Goal: Book appointment/travel/reservation

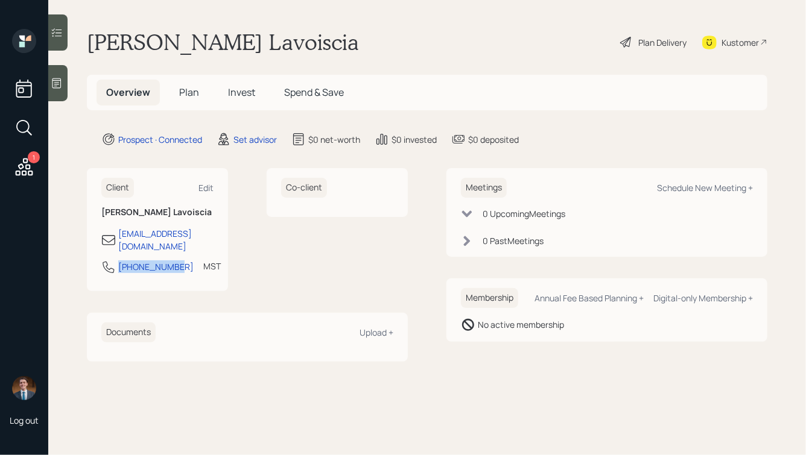
drag, startPoint x: 178, startPoint y: 254, endPoint x: 117, endPoint y: 257, distance: 61.0
click at [117, 260] on div "[PHONE_NUMBER] MST Currently 8:42 AM" at bounding box center [157, 271] width 112 height 22
copy div "[PHONE_NUMBER]"
click at [708, 182] on div "Schedule New Meeting +" at bounding box center [705, 187] width 96 height 11
select select "round-robin"
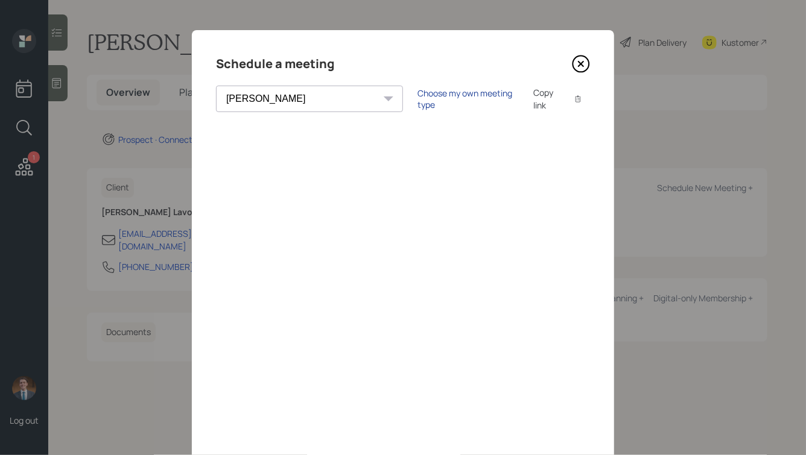
click at [417, 99] on div "Choose my own meeting type" at bounding box center [467, 98] width 101 height 23
